Goal: Transaction & Acquisition: Obtain resource

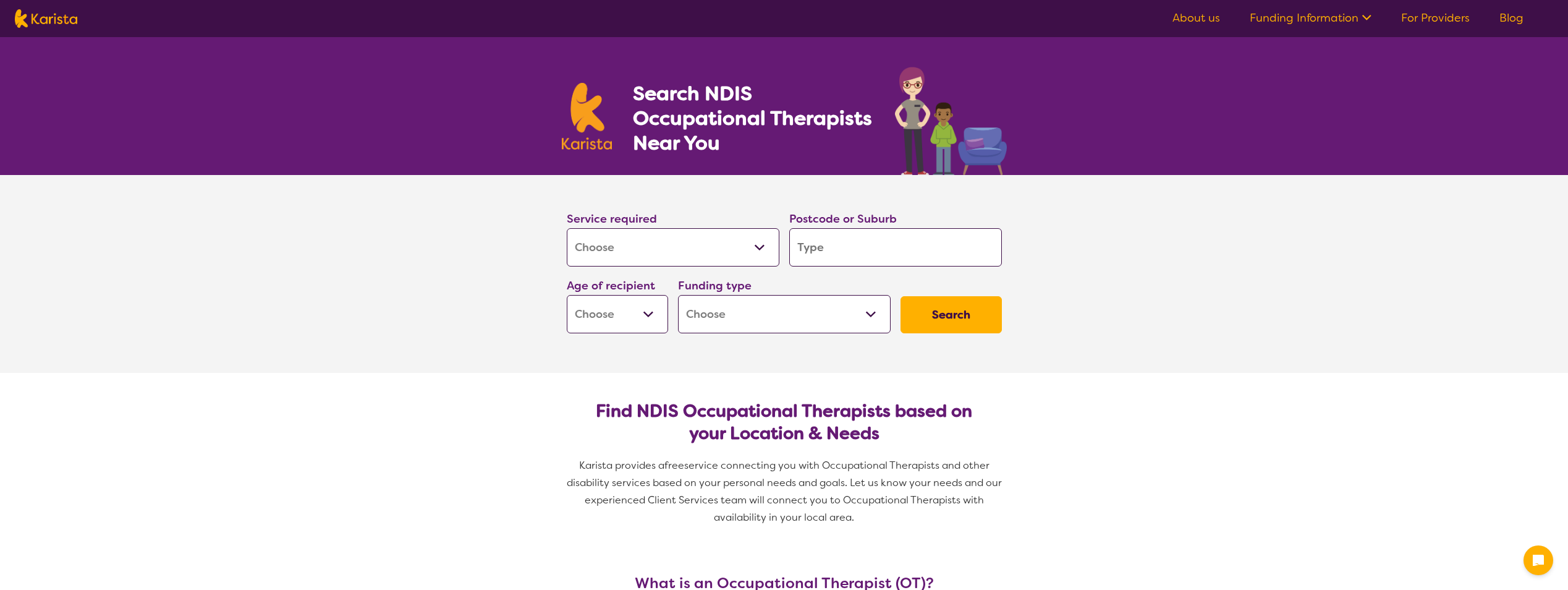
select select "[MEDICAL_DATA]"
click at [856, 241] on input "search" at bounding box center [896, 247] width 213 height 38
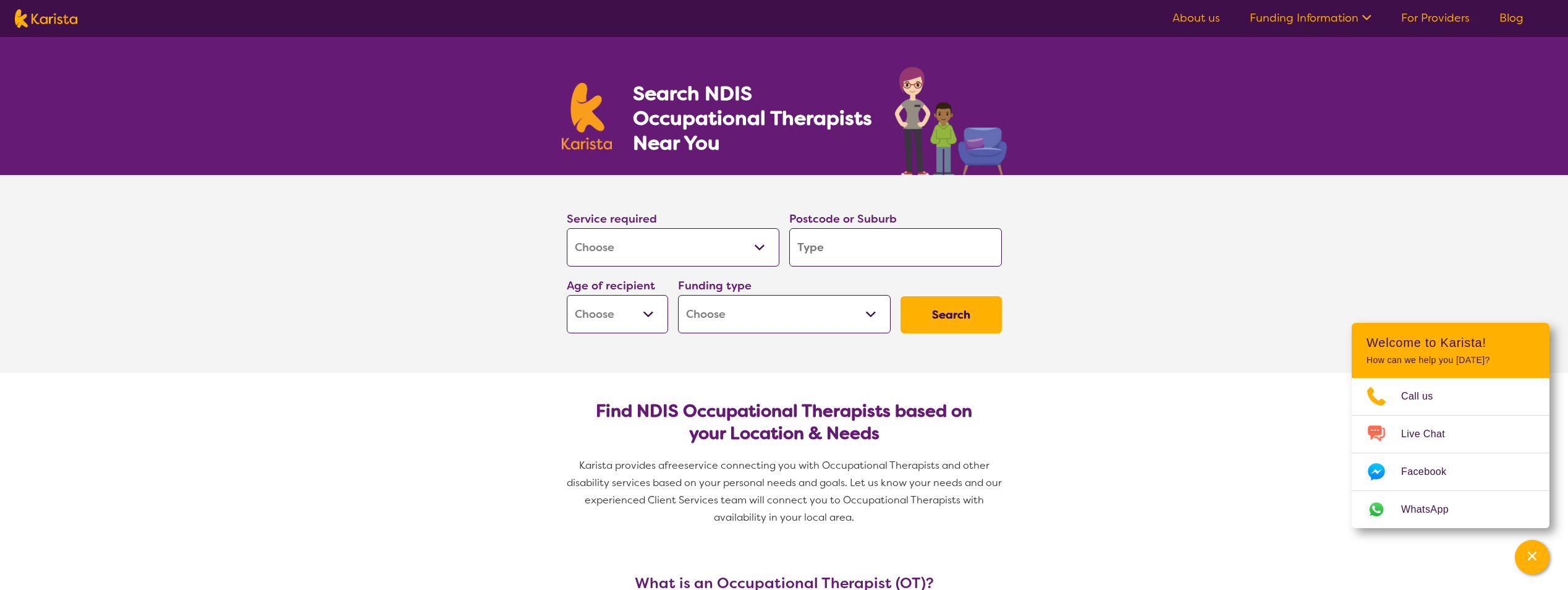
type input "3"
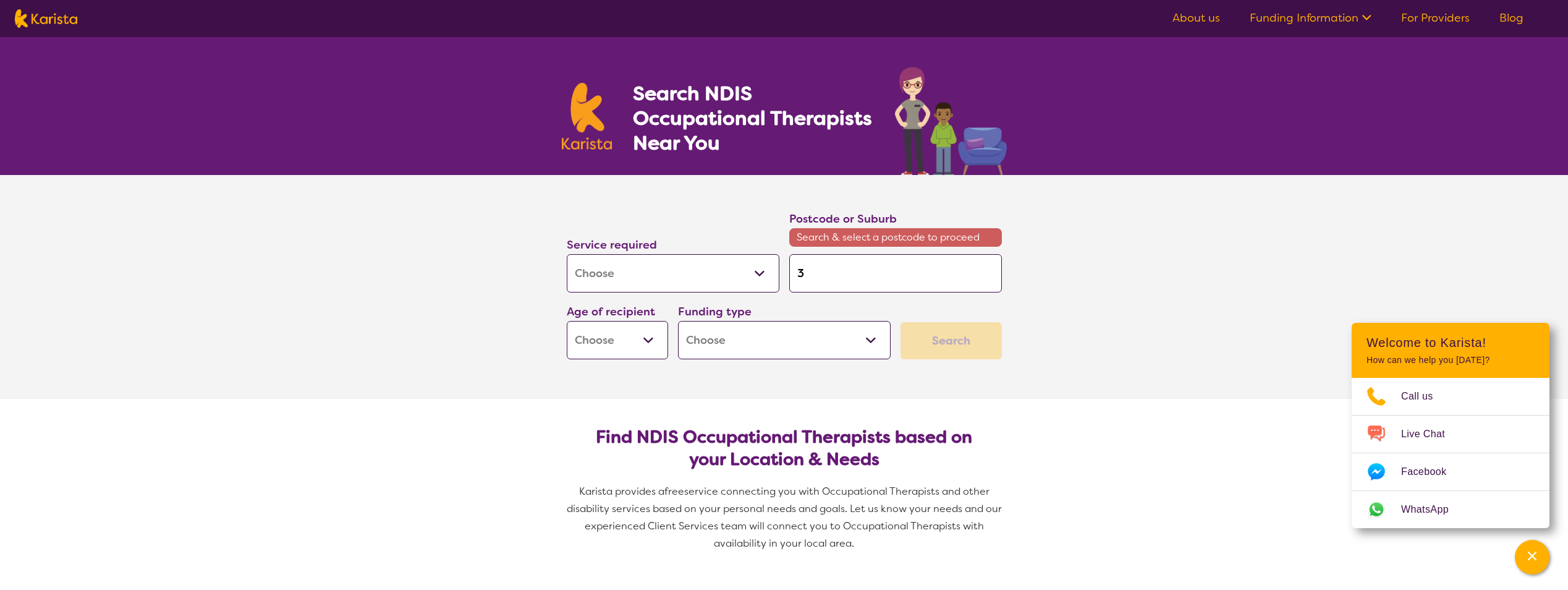
type input "31"
type input "315"
type input "3155"
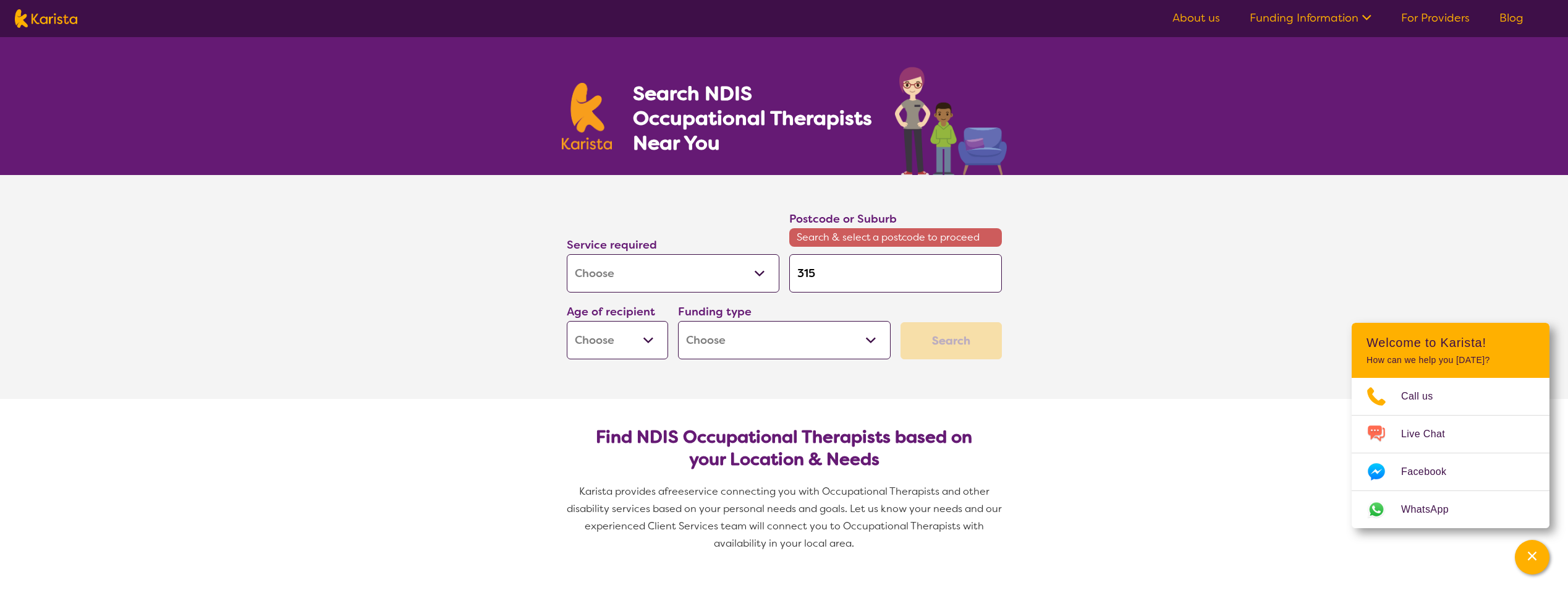
type input "3155"
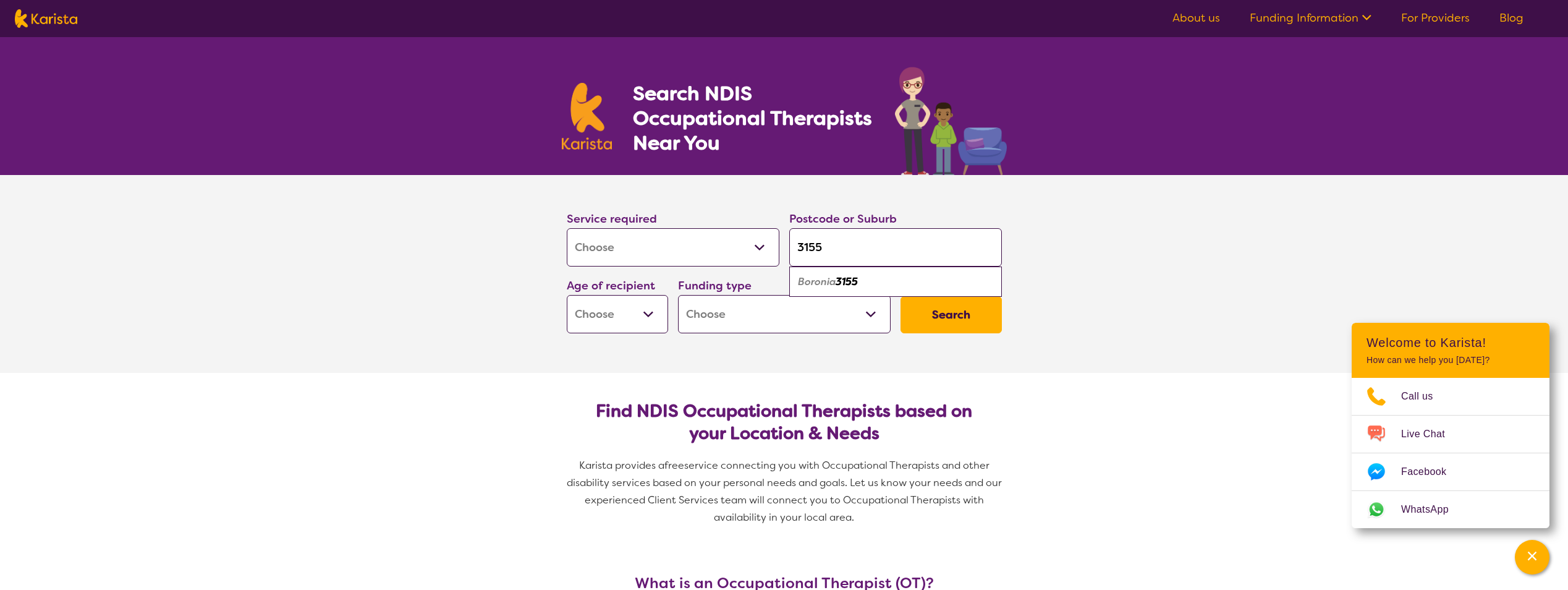
type input "3155"
click at [869, 276] on div "Boronia 3155" at bounding box center [895, 282] width 200 height 24
click at [848, 310] on select "Home Care Package (HCP) National Disability Insurance Scheme (NDIS) I don't know" at bounding box center [784, 315] width 213 height 38
select select "NDIS"
click at [678, 295] on select "Home Care Package (HCP) National Disability Insurance Scheme (NDIS) I don't know" at bounding box center [784, 315] width 213 height 38
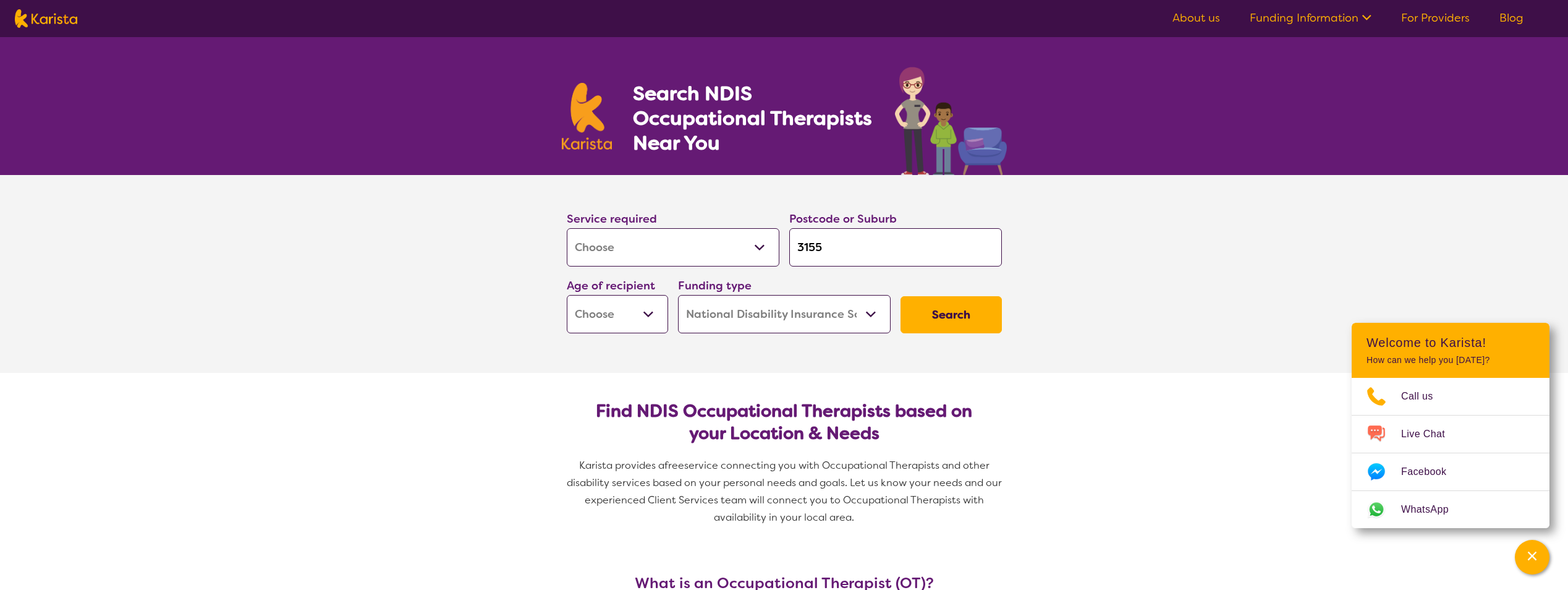
select select "NDIS"
click at [638, 313] on select "Early Childhood - 0 to 9 Child - 10 to 11 Adolescent - 12 to 17 Adult - 18 to 6…" at bounding box center [617, 315] width 101 height 38
select select "AD"
click at [567, 295] on select "Early Childhood - 0 to 9 Child - 10 to 11 Adolescent - 12 to 17 Adult - 18 to 6…" at bounding box center [617, 315] width 101 height 38
select select "AD"
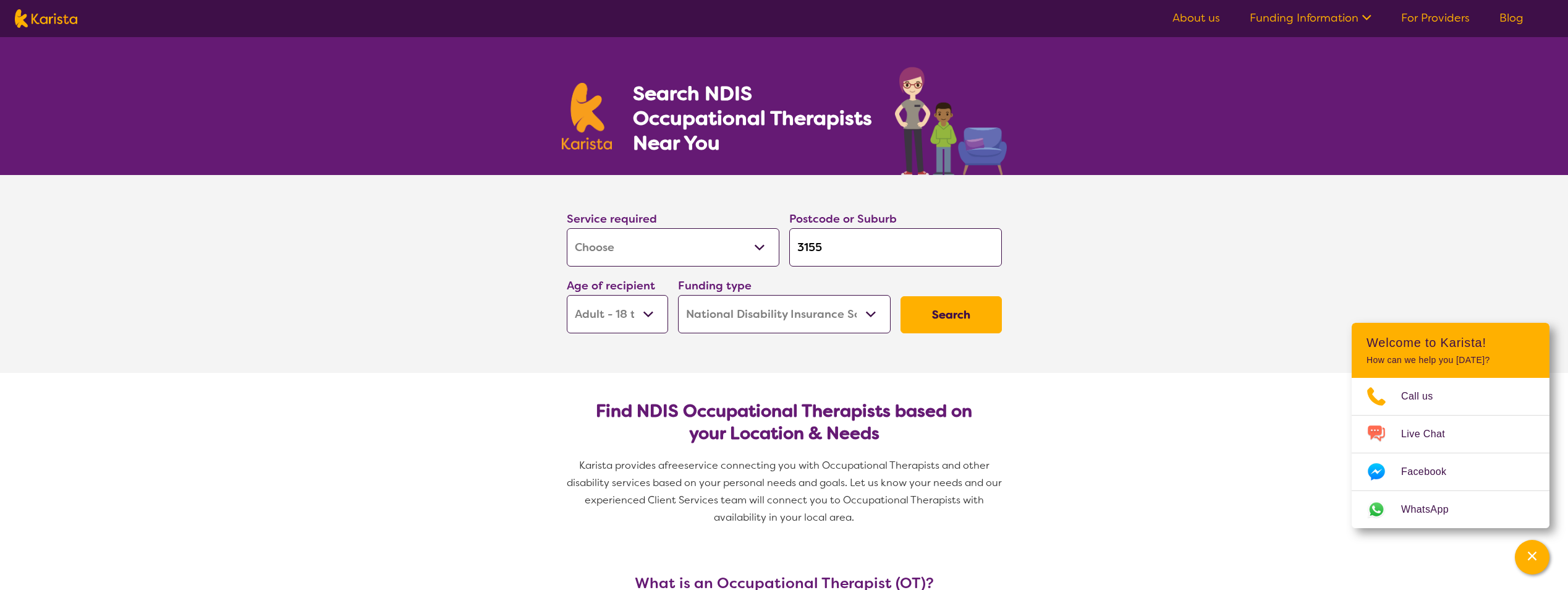
click at [978, 326] on button "Search" at bounding box center [951, 315] width 101 height 37
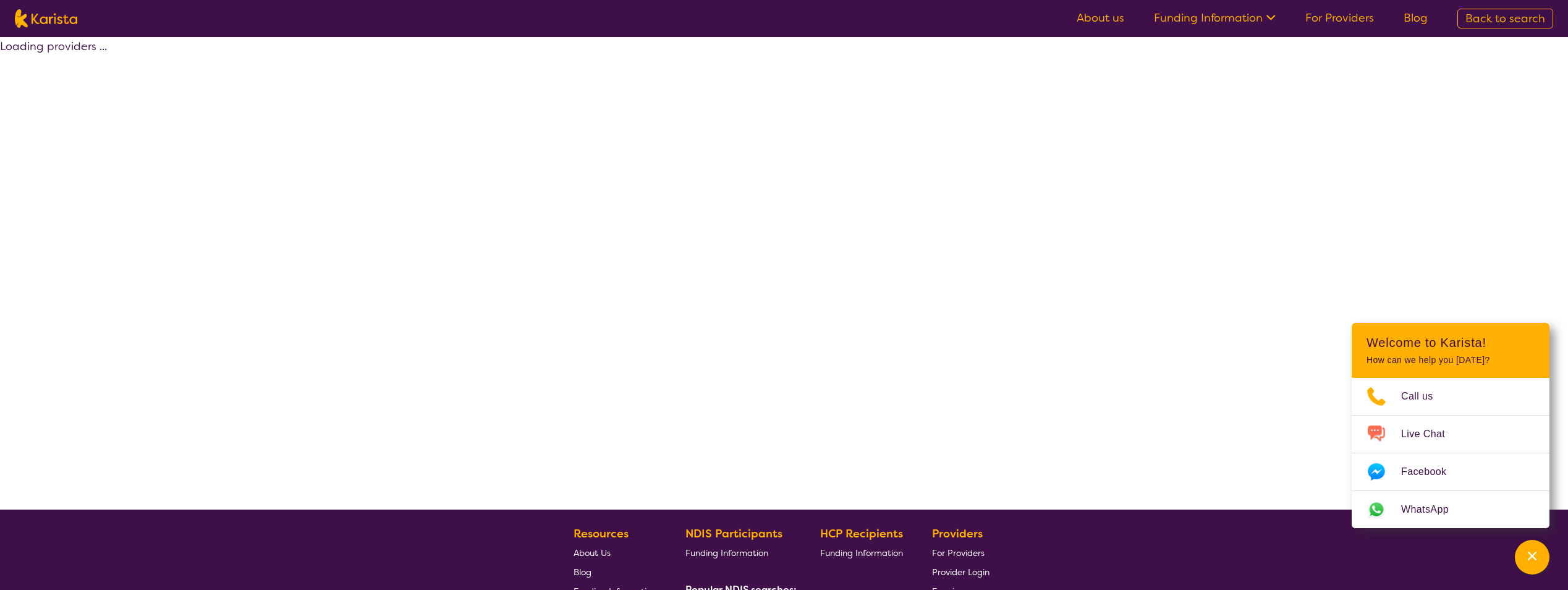
select select "by_score"
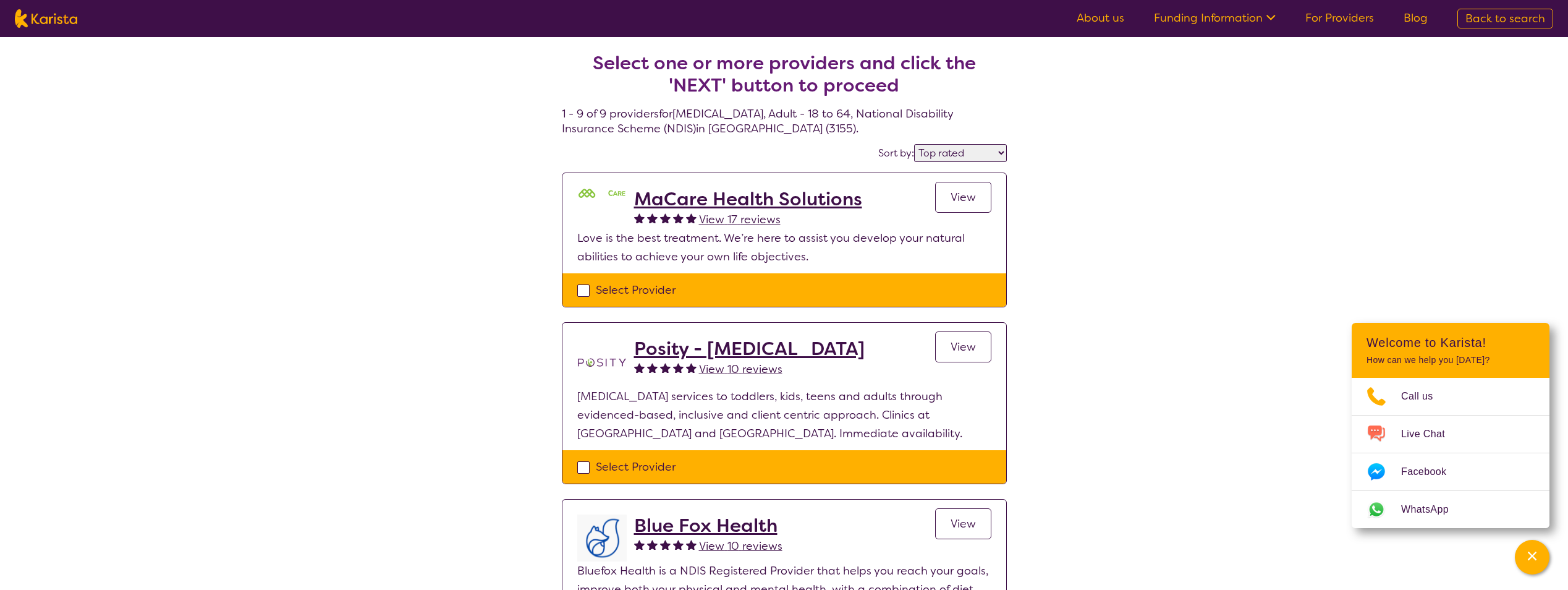
click at [975, 196] on span "View" at bounding box center [964, 197] width 25 height 15
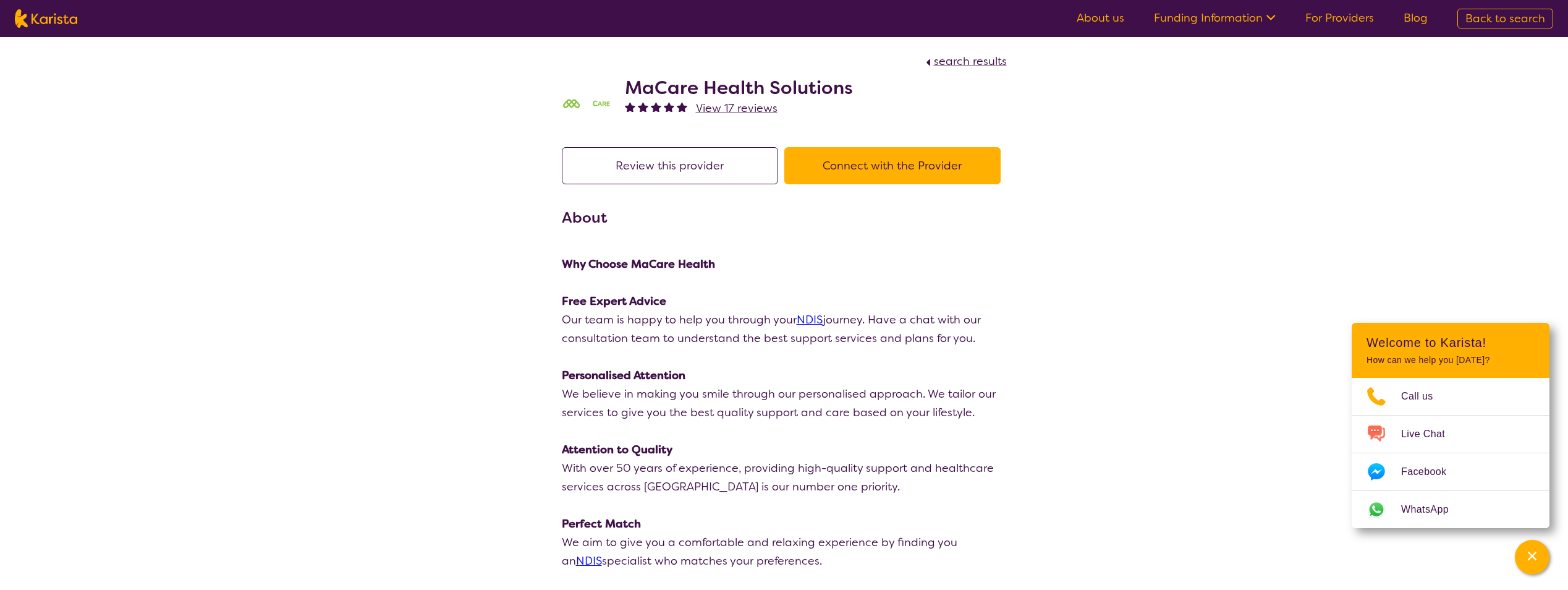
click at [870, 157] on button "Connect with the Provider" at bounding box center [892, 165] width 216 height 37
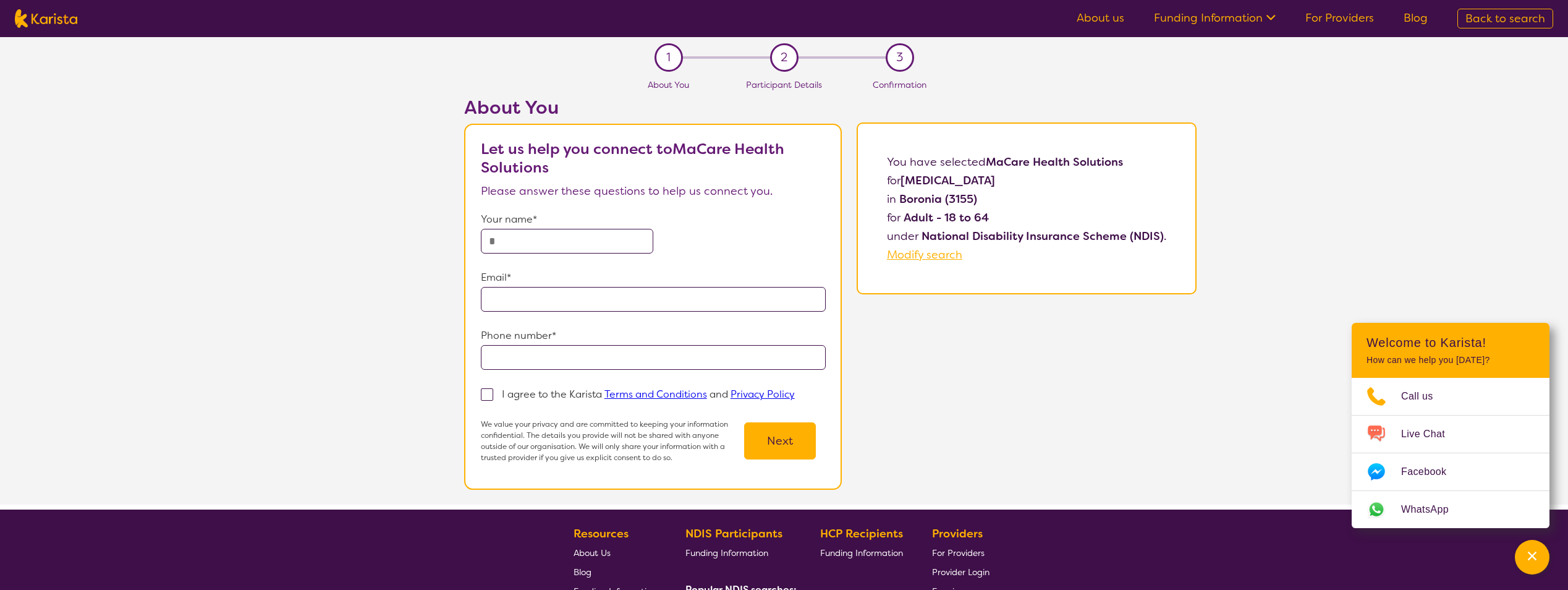
click at [577, 234] on input "text" at bounding box center [567, 241] width 173 height 25
type input "**********"
click at [486, 392] on span at bounding box center [487, 394] width 13 height 13
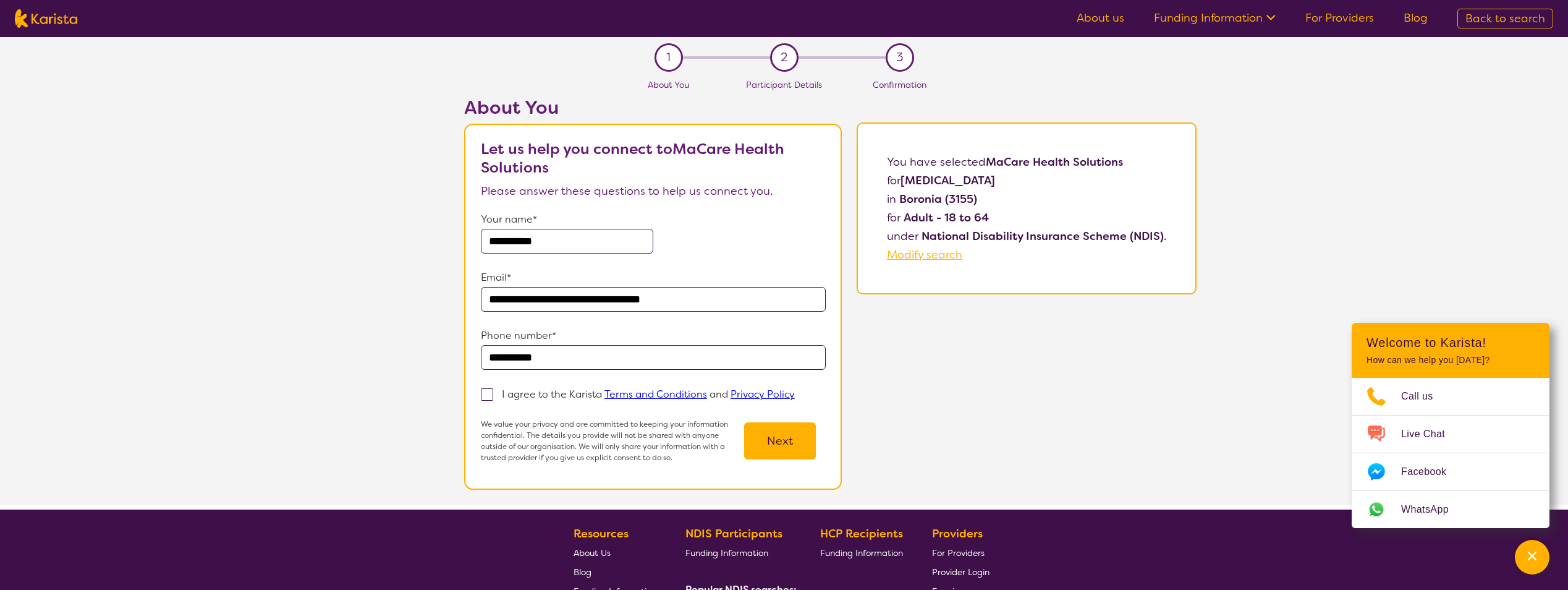
click at [795, 392] on input "I agree to the Karista Terms and Conditions and Privacy Policy" at bounding box center [798, 394] width 8 height 8
checkbox input "true"
click at [790, 446] on button "Next" at bounding box center [780, 441] width 72 height 37
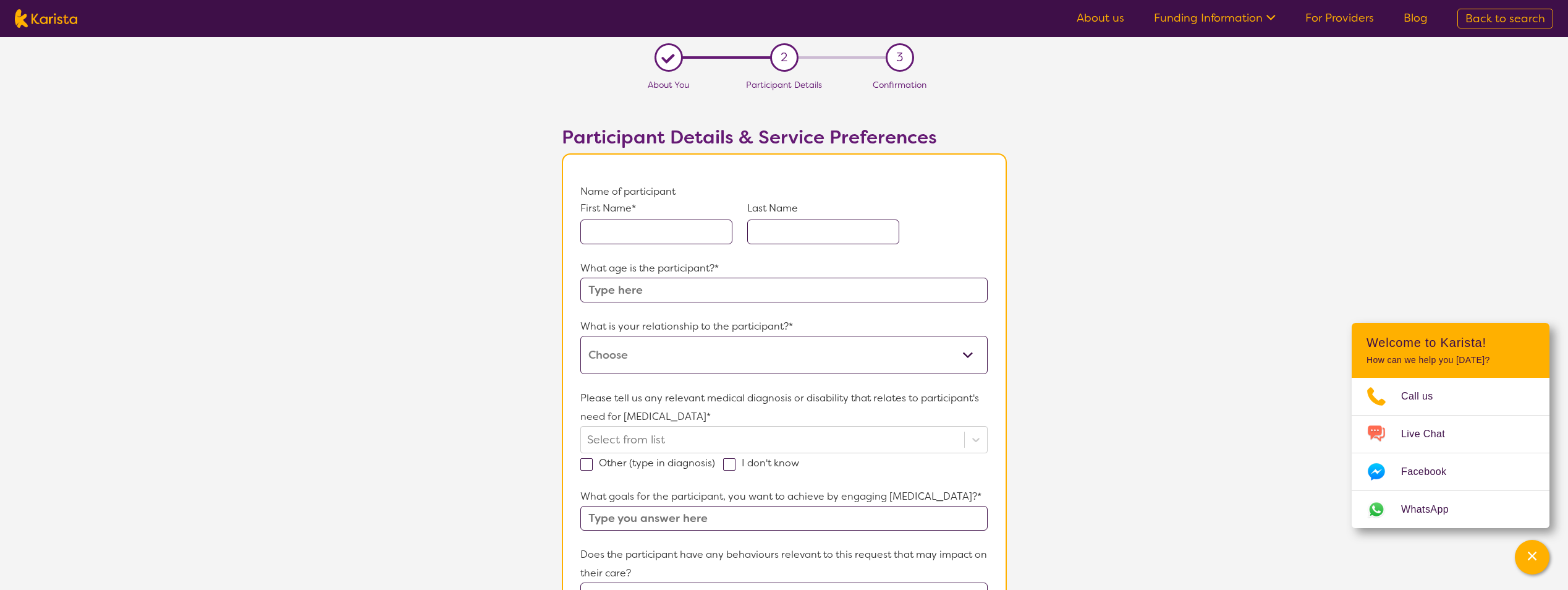
click at [669, 284] on input "text" at bounding box center [784, 290] width 407 height 25
click at [1527, 558] on icon "Channel Menu" at bounding box center [1532, 556] width 13 height 13
